Goal: Information Seeking & Learning: Learn about a topic

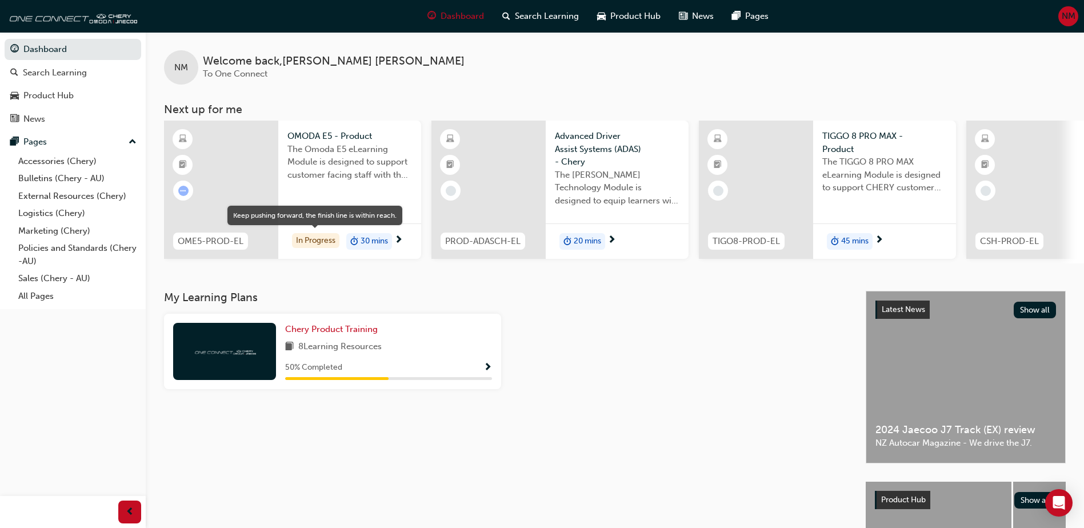
click at [313, 245] on div "In Progress" at bounding box center [315, 240] width 47 height 15
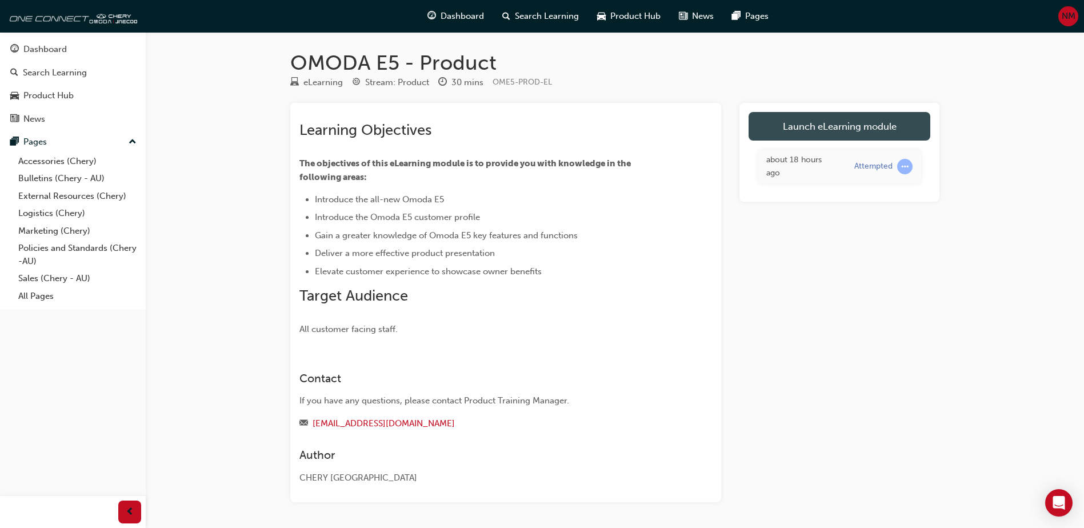
click at [811, 121] on link "Launch eLearning module" at bounding box center [840, 126] width 182 height 29
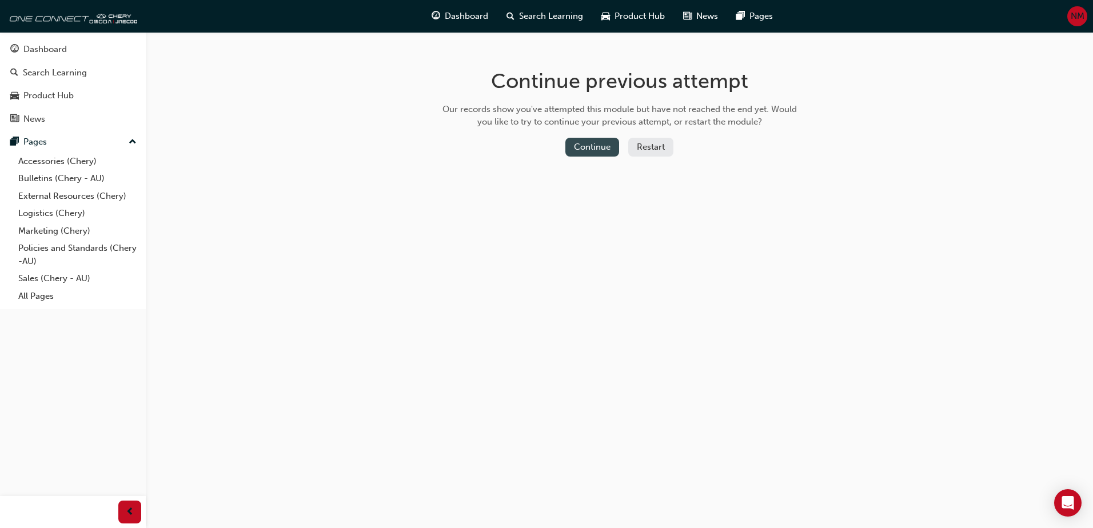
click at [611, 146] on button "Continue" at bounding box center [592, 147] width 54 height 19
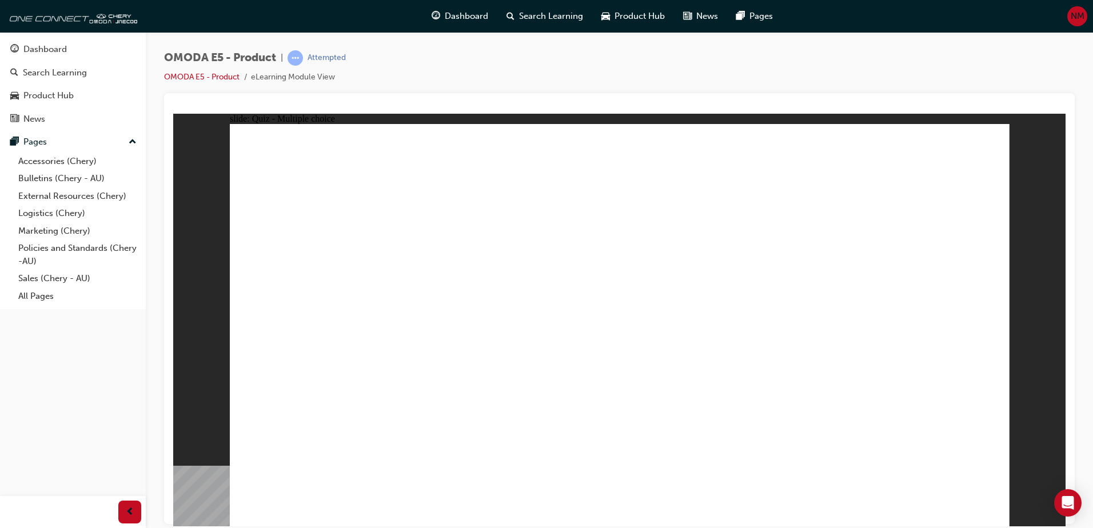
radio input "true"
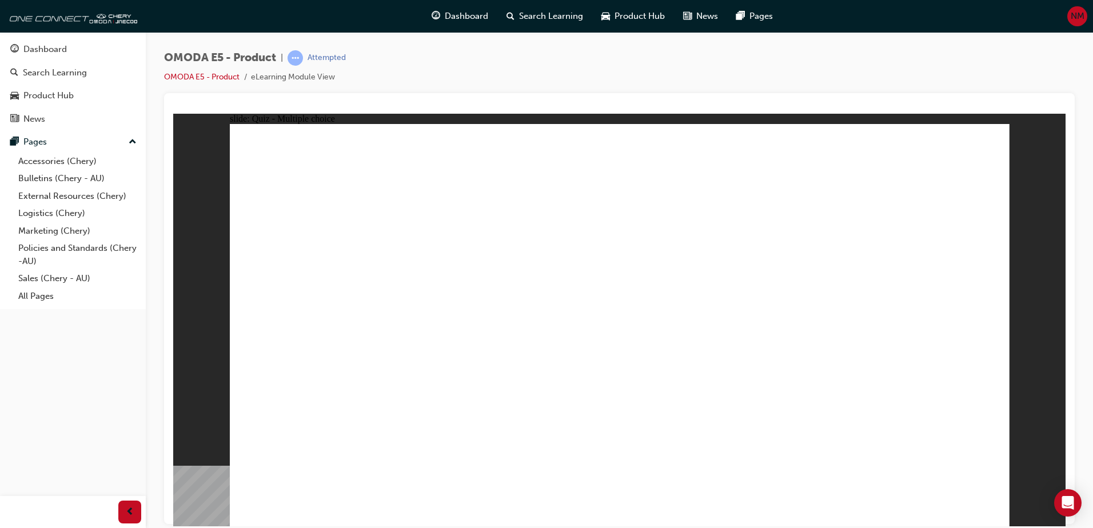
radio input "true"
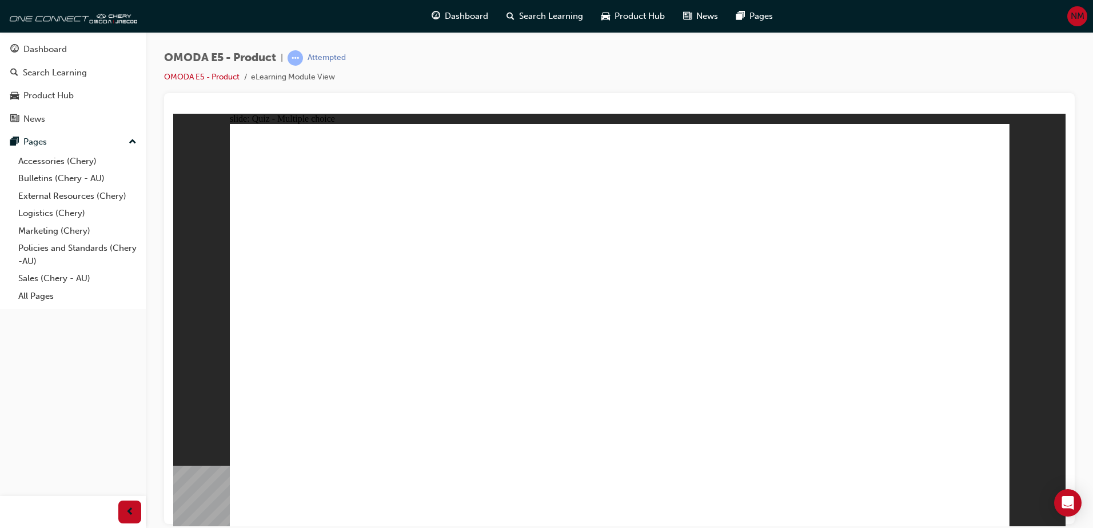
radio input "true"
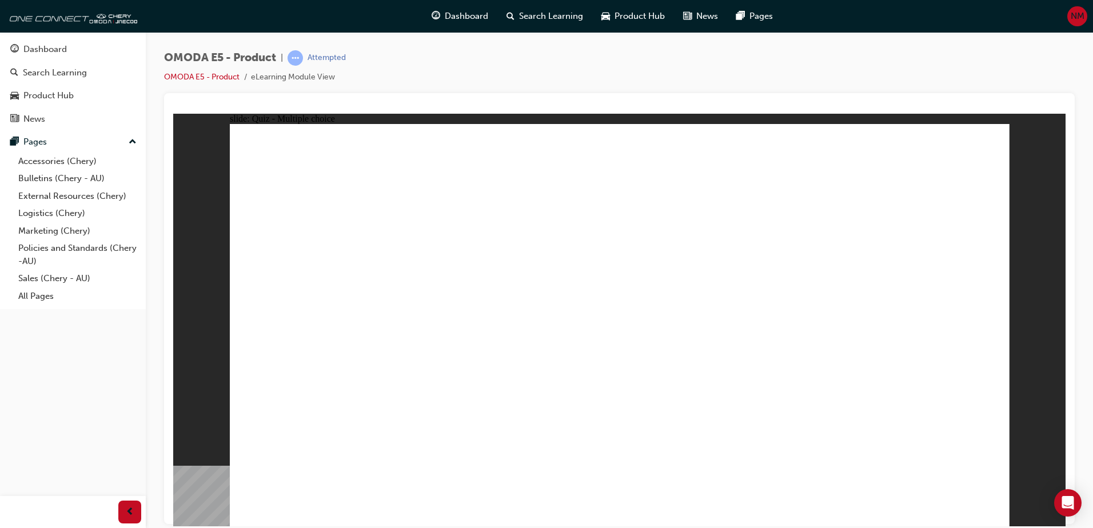
radio input "true"
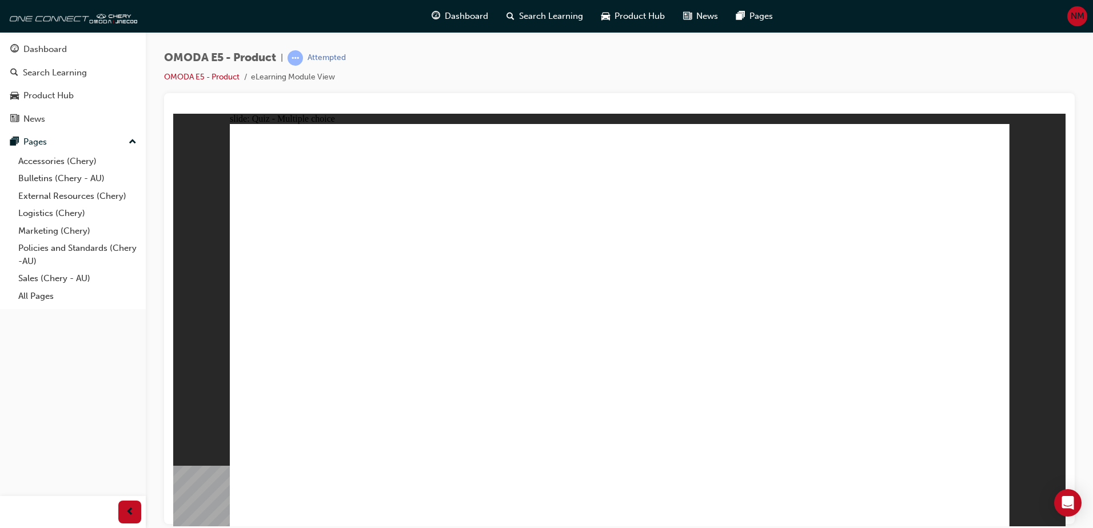
radio input "true"
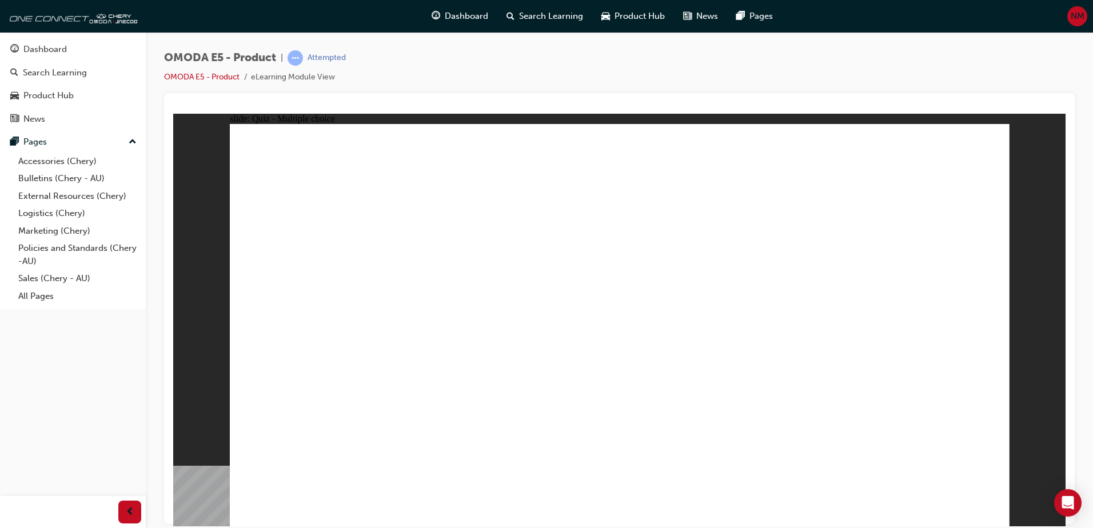
drag, startPoint x: 278, startPoint y: 230, endPoint x: 492, endPoint y: 294, distance: 223.0
radio input "true"
